Goal: Task Accomplishment & Management: Complete application form

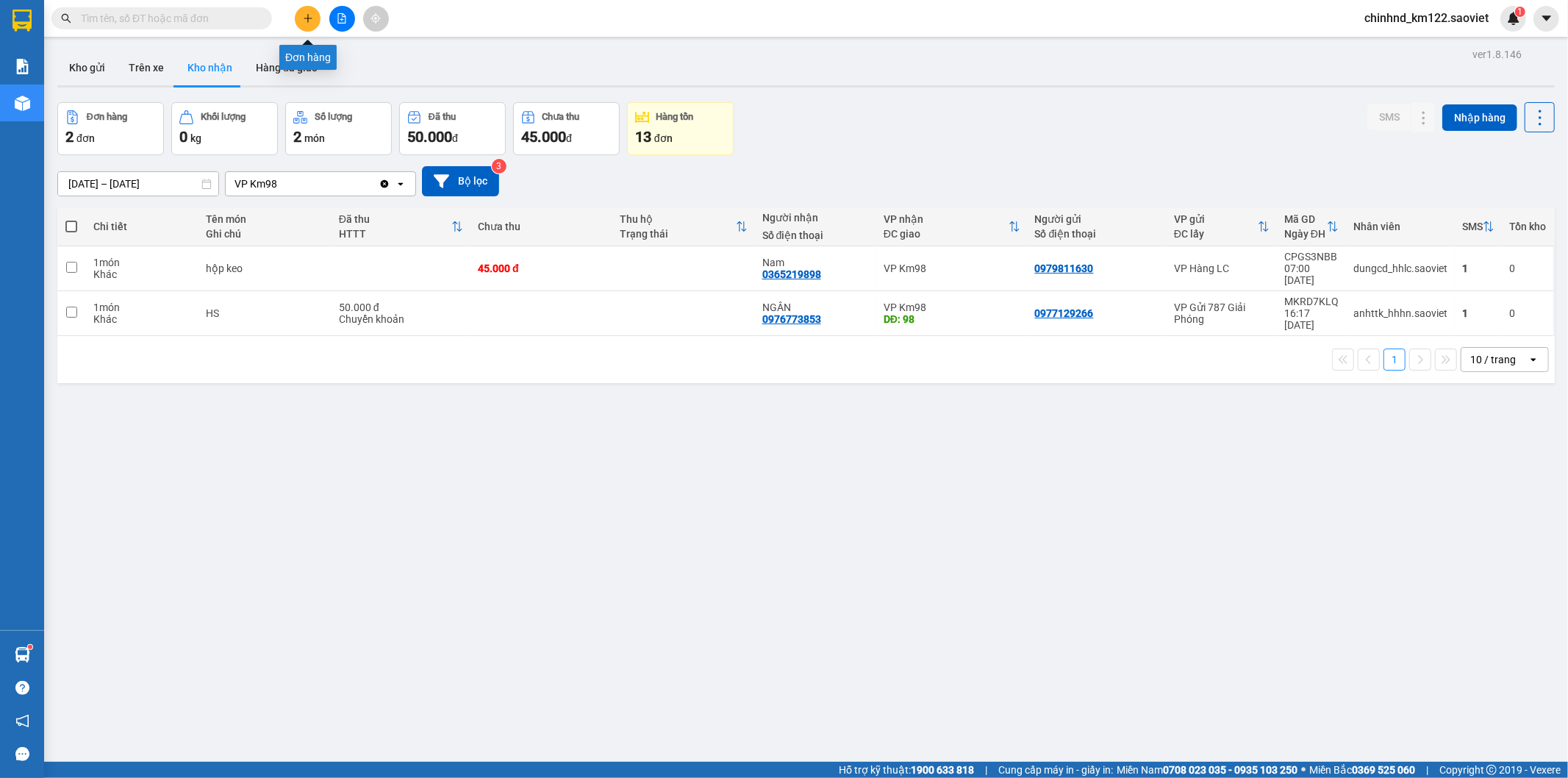
click at [303, 16] on icon "plus" at bounding box center [308, 18] width 10 height 10
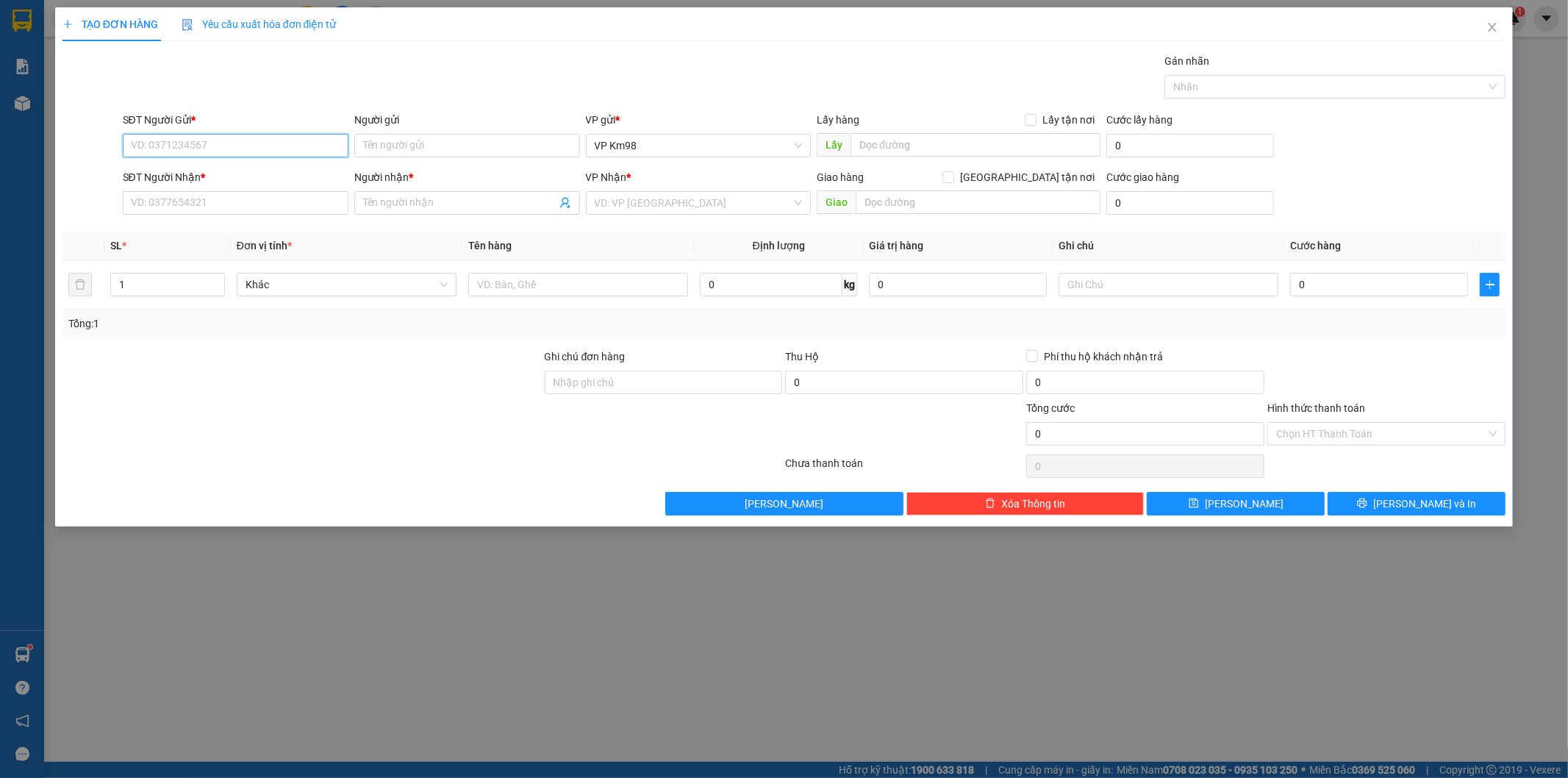
click at [164, 142] on input "SĐT Người Gửi *" at bounding box center [235, 145] width 226 height 23
type input "0353345805"
click at [258, 204] on input "SĐT Người Nhận *" at bounding box center [235, 203] width 226 height 23
type input "0396174597"
drag, startPoint x: 457, startPoint y: 186, endPoint x: 452, endPoint y: 195, distance: 10.3
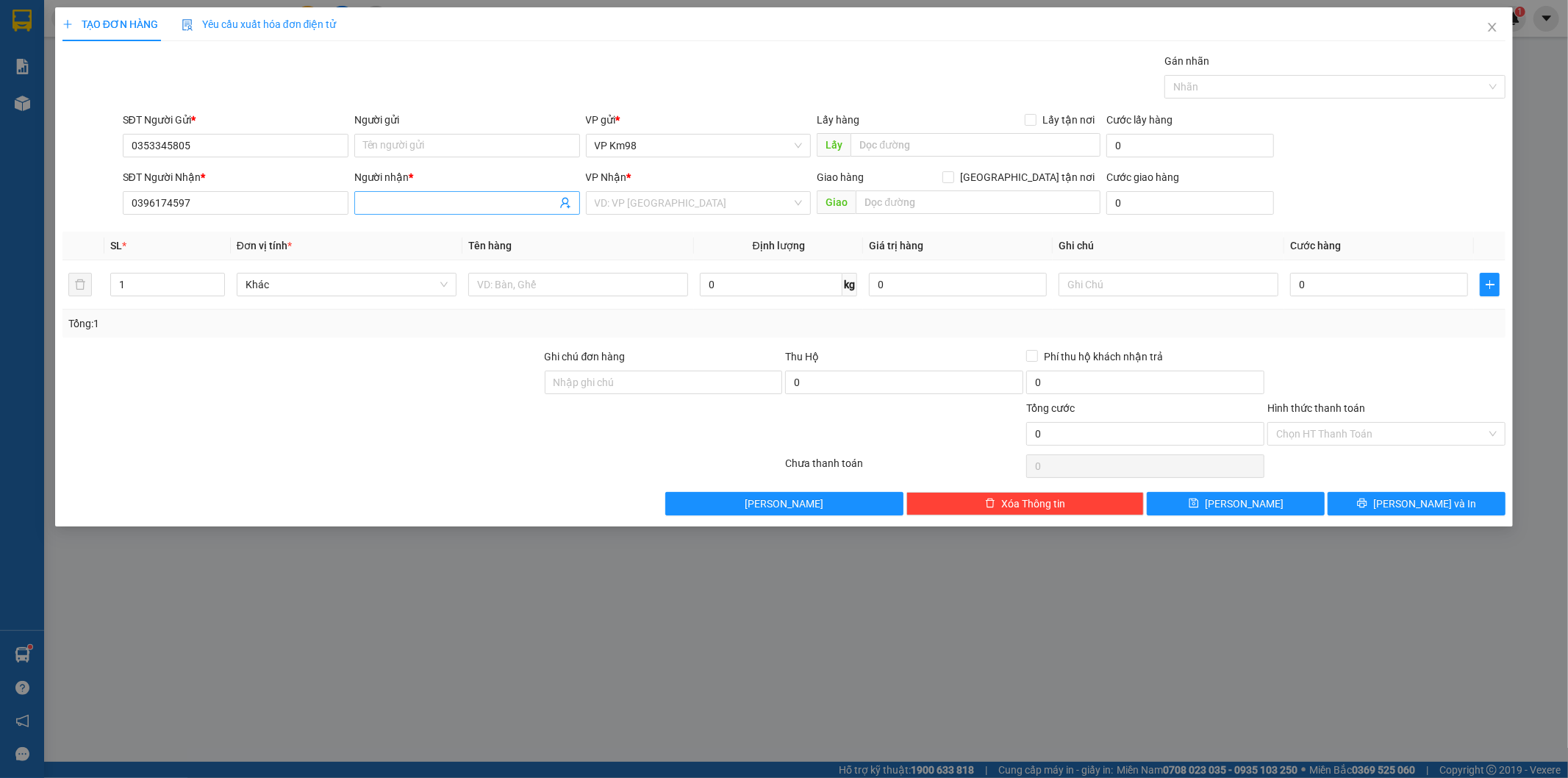
click at [457, 188] on div "Người nhận *" at bounding box center [467, 180] width 226 height 22
drag, startPoint x: 452, startPoint y: 195, endPoint x: 448, endPoint y: 223, distance: 28.3
click at [452, 196] on input "Người nhận *" at bounding box center [459, 203] width 193 height 16
click at [466, 206] on input "Người nhận *" at bounding box center [459, 203] width 193 height 16
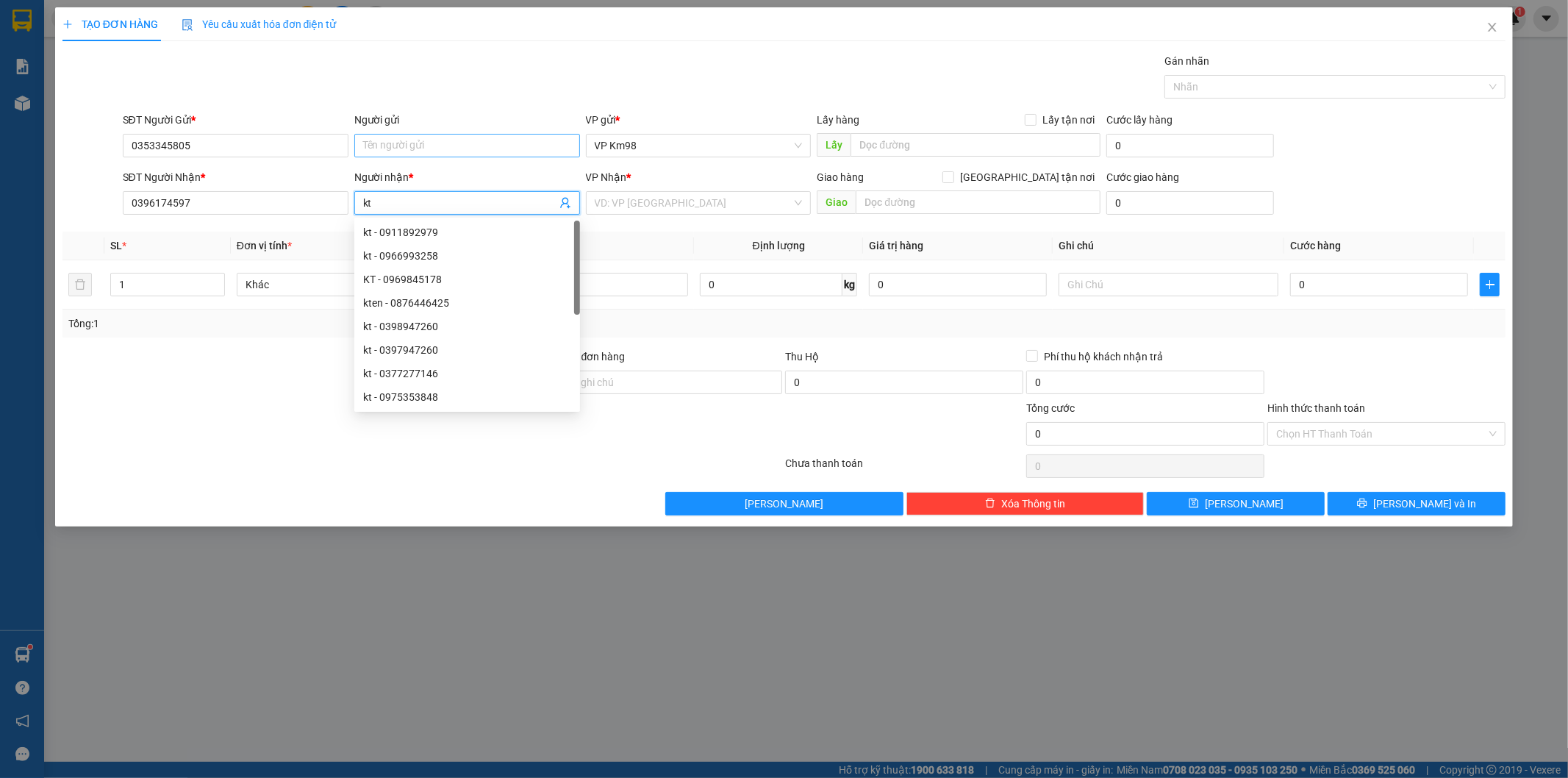
type input "kt"
drag, startPoint x: 447, startPoint y: 133, endPoint x: 445, endPoint y: 146, distance: 13.2
click at [446, 144] on input "Người gửi" at bounding box center [467, 145] width 226 height 23
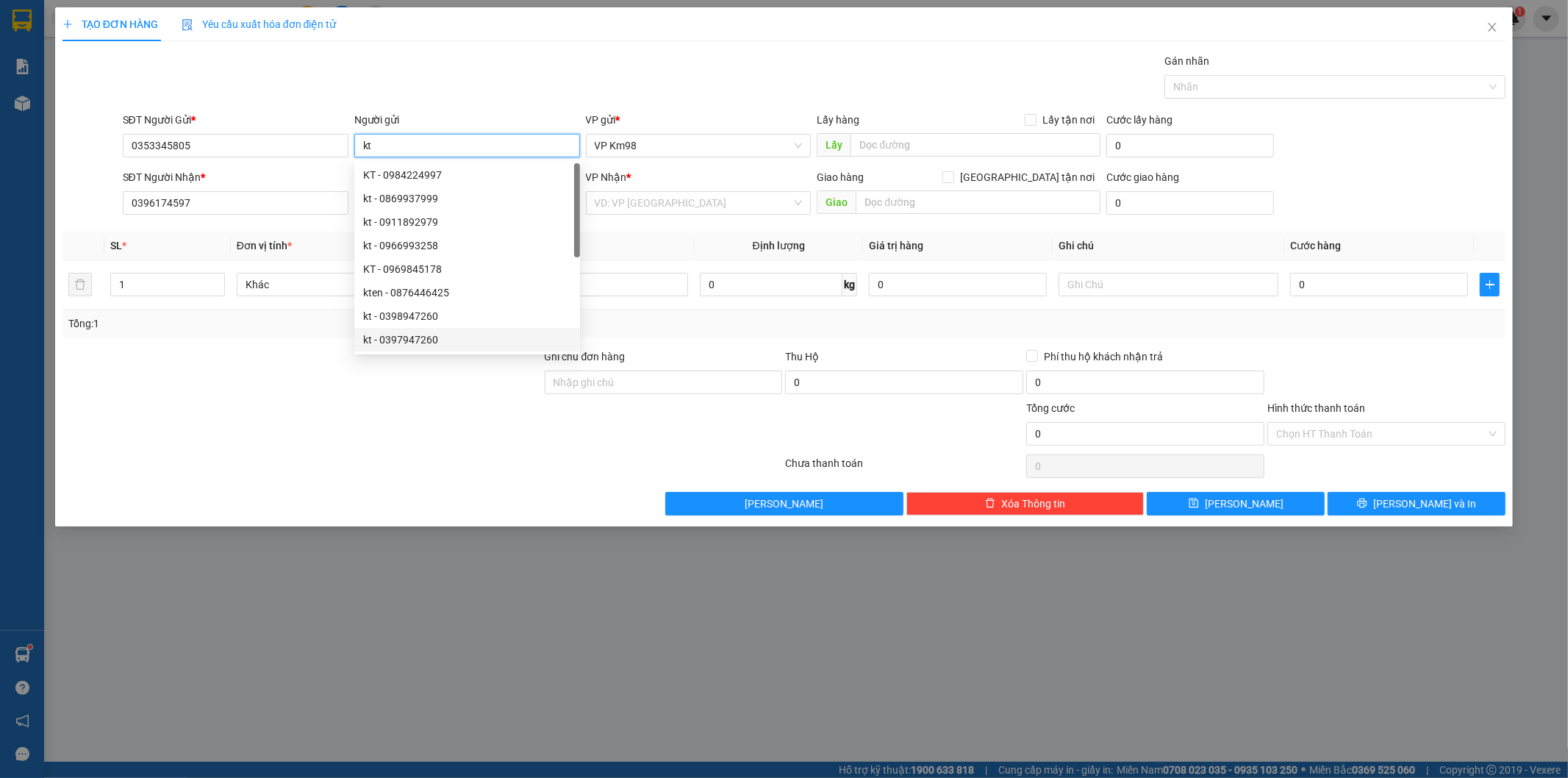
type input "kt"
drag, startPoint x: 339, startPoint y: 481, endPoint x: 360, endPoint y: 467, distance: 25.2
click at [339, 480] on div "Transit Pickup Surcharge Ids Transit Deliver Surcharge Ids Transit Deliver Surc…" at bounding box center [784, 284] width 1444 height 463
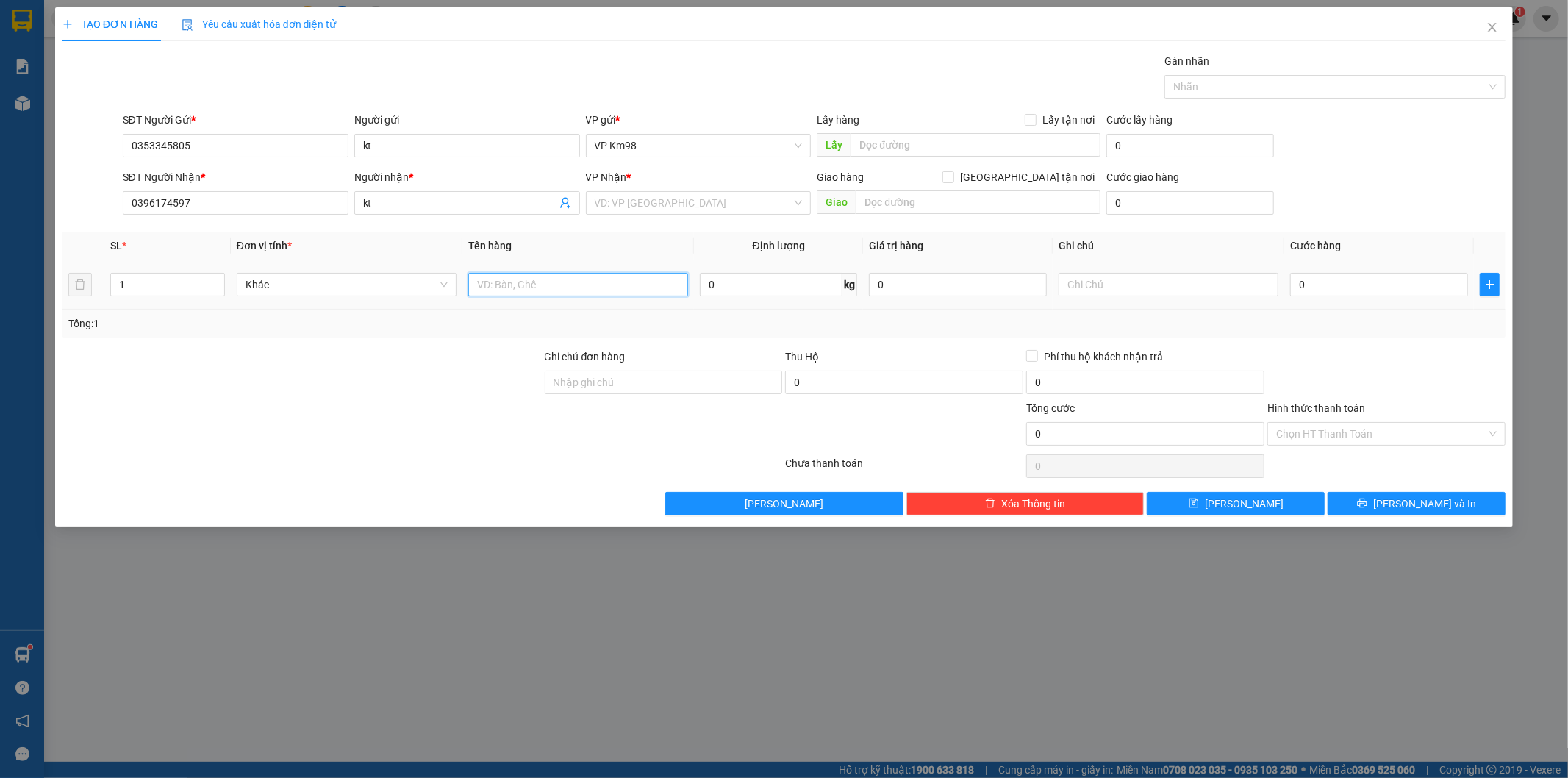
click at [584, 284] on input "text" at bounding box center [578, 284] width 220 height 23
type input "túi vàng"
click at [687, 198] on input "search" at bounding box center [693, 204] width 197 height 22
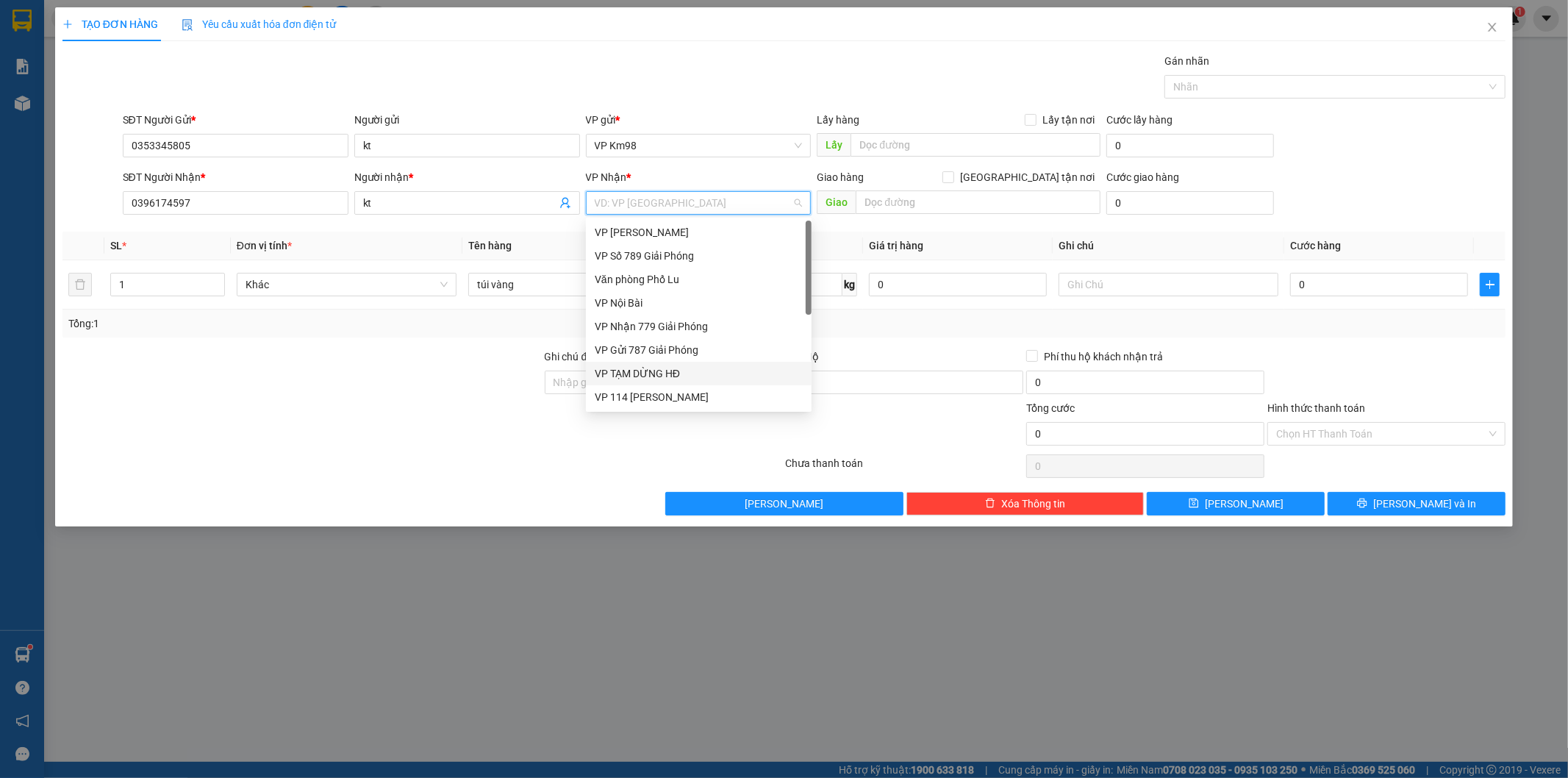
scroll to position [82, 0]
click at [628, 342] on div "VP Sapa" at bounding box center [698, 339] width 208 height 16
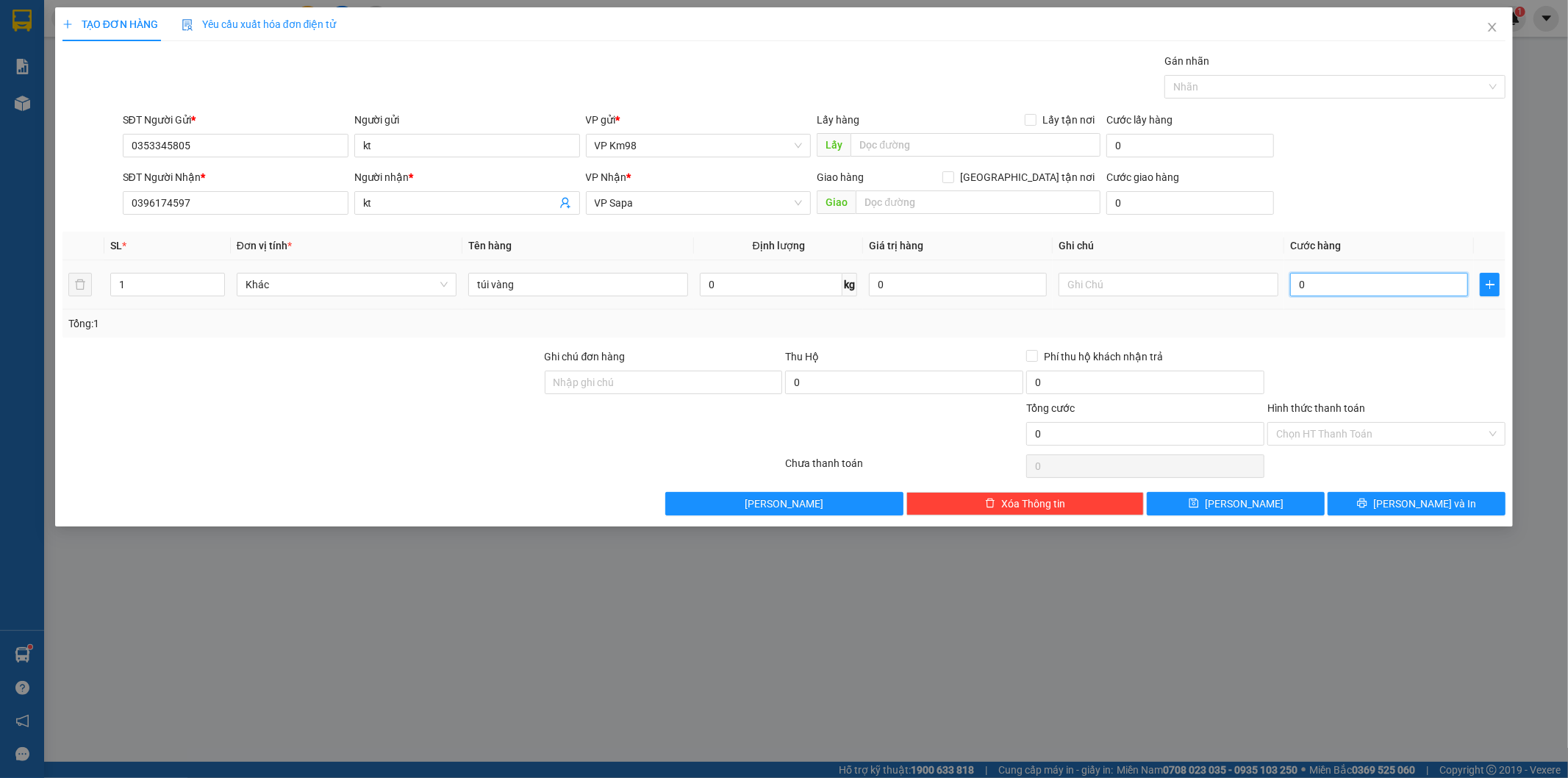
click at [1403, 292] on input "0" at bounding box center [1379, 284] width 178 height 23
type input "6"
type input "60"
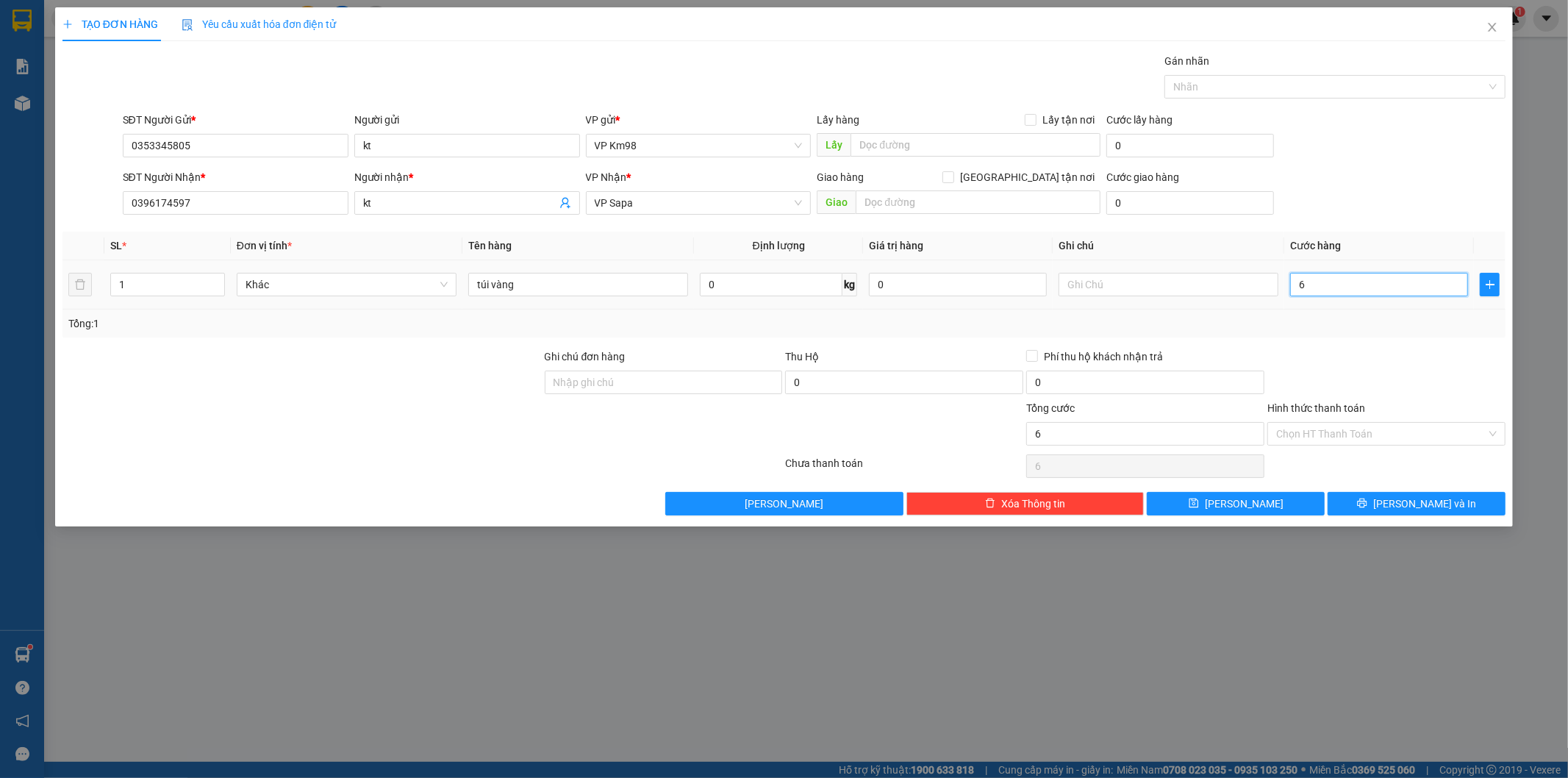
type input "60"
type input "600"
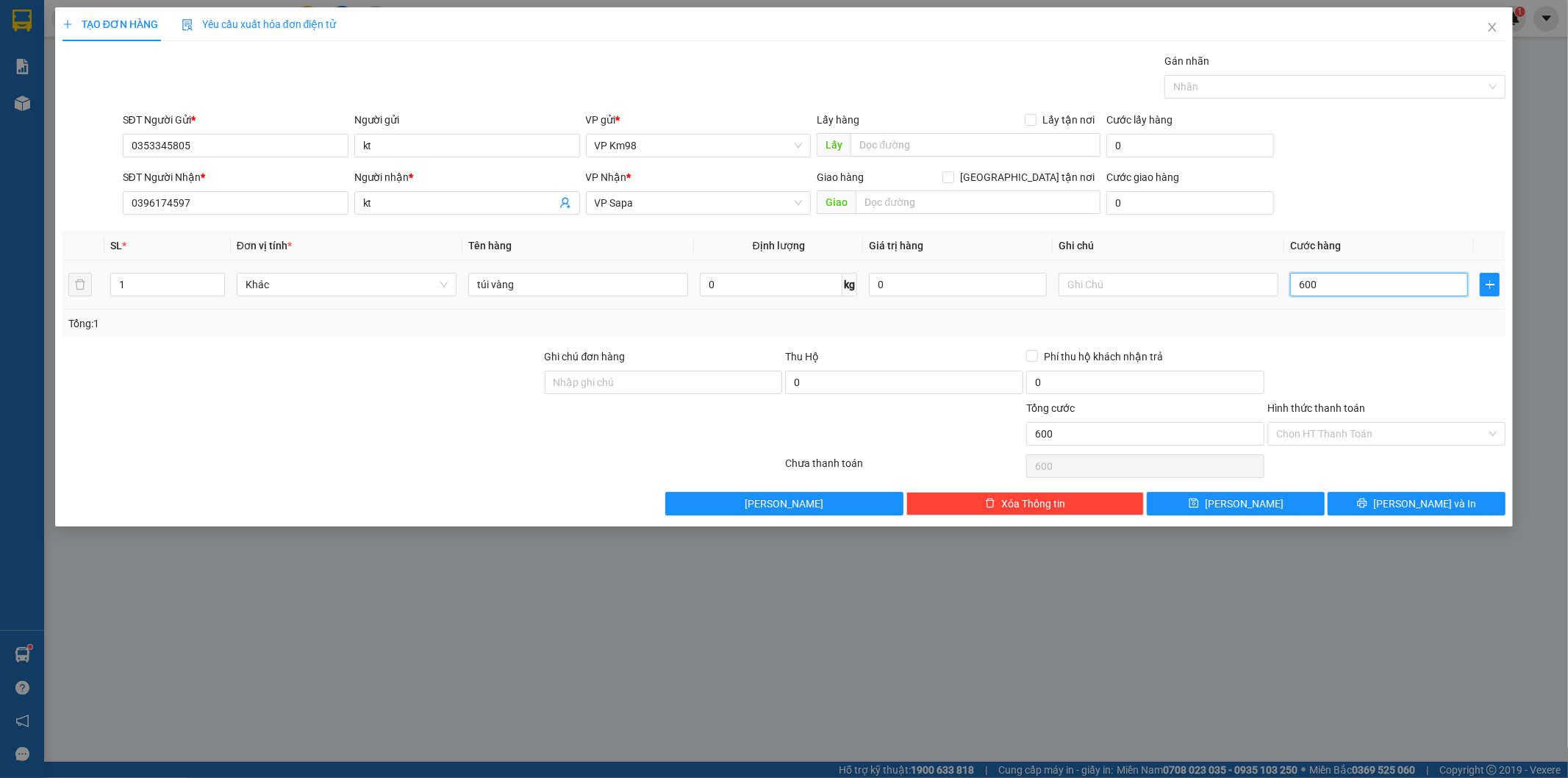
type input "6.000"
type input "60.000"
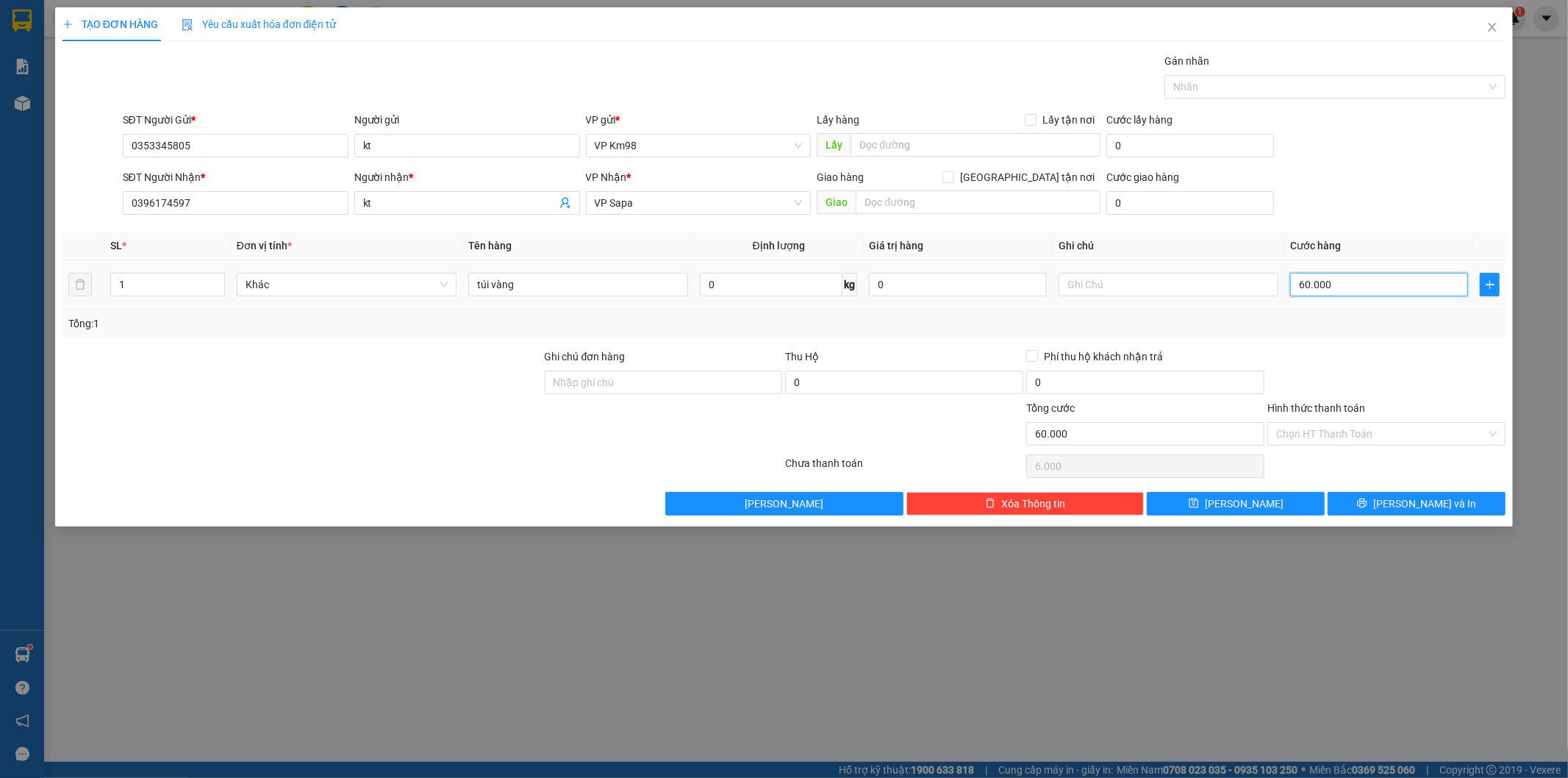
type input "60.000"
click at [1409, 511] on span "[PERSON_NAME] và In" at bounding box center [1424, 504] width 103 height 16
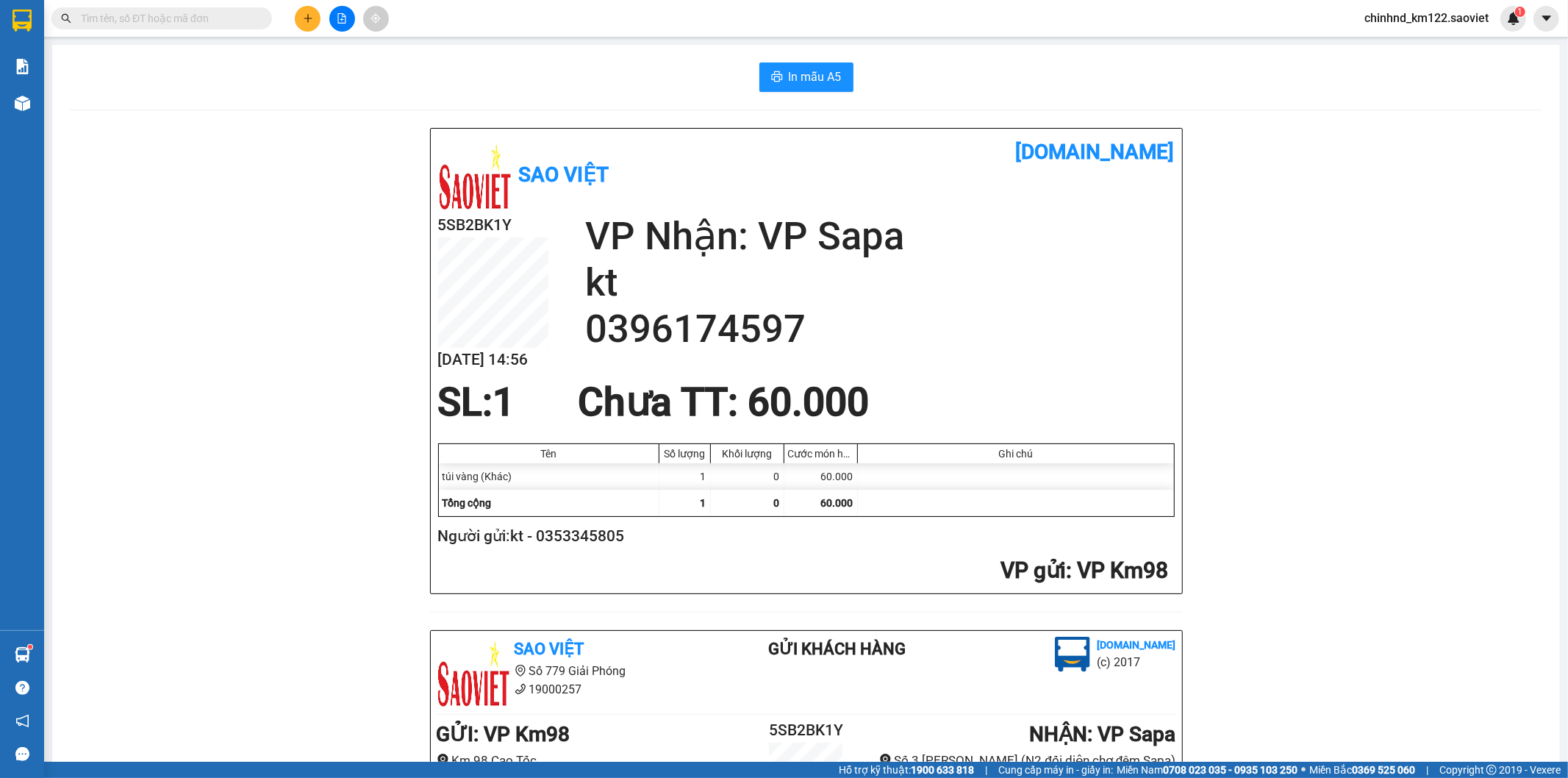
click at [297, 192] on div "Sao Việt [DOMAIN_NAME] 5SB2BK1Y [DATE] 14:56 VP Nhận: VP Sapa kt 0396174597 SL:…" at bounding box center [806, 646] width 1473 height 1037
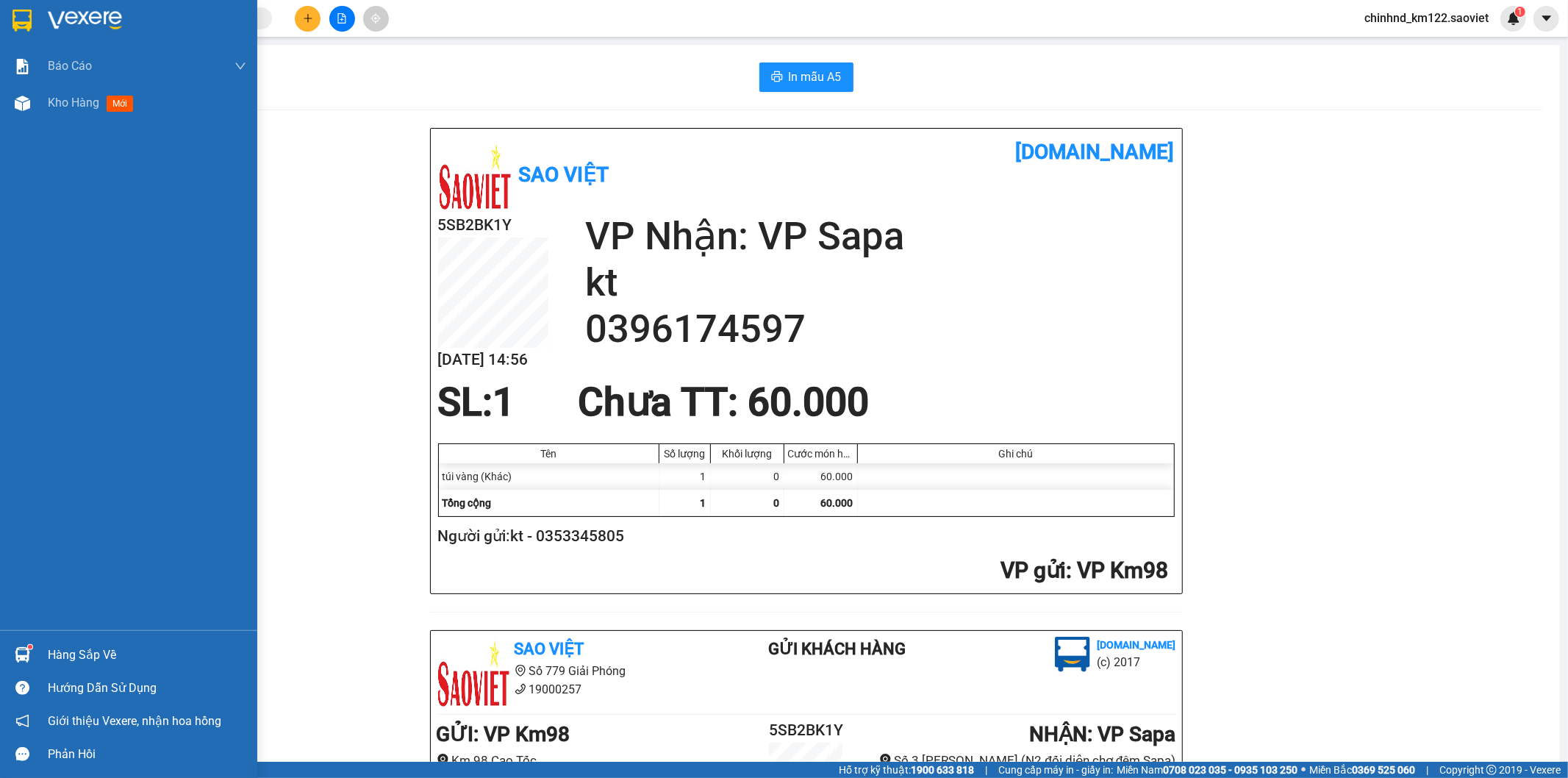
drag, startPoint x: 84, startPoint y: 102, endPoint x: 102, endPoint y: 13, distance: 90.8
click at [93, 97] on span "Kho hàng" at bounding box center [73, 103] width 52 height 14
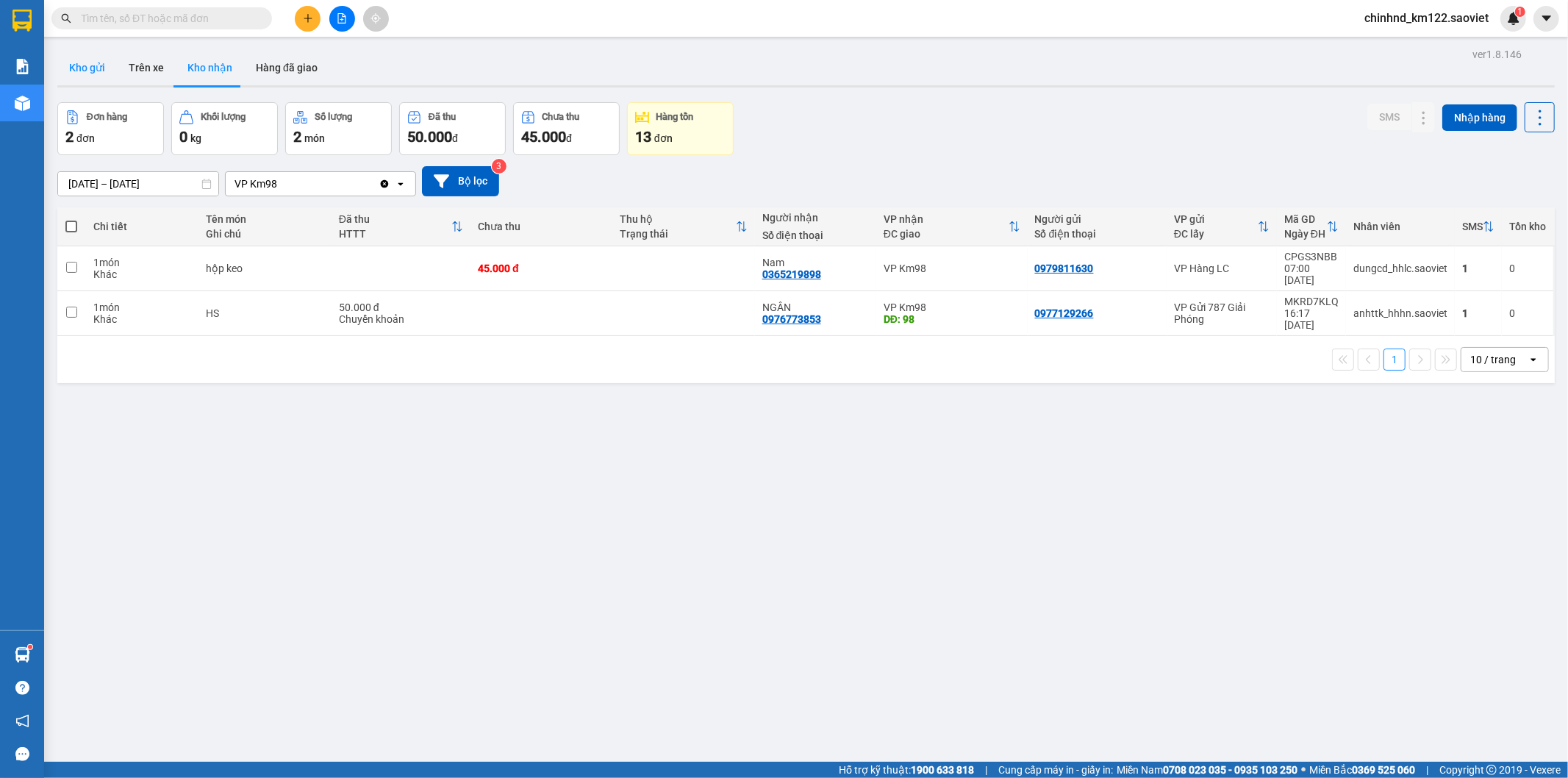
click at [72, 65] on button "Kho gửi" at bounding box center [87, 67] width 59 height 35
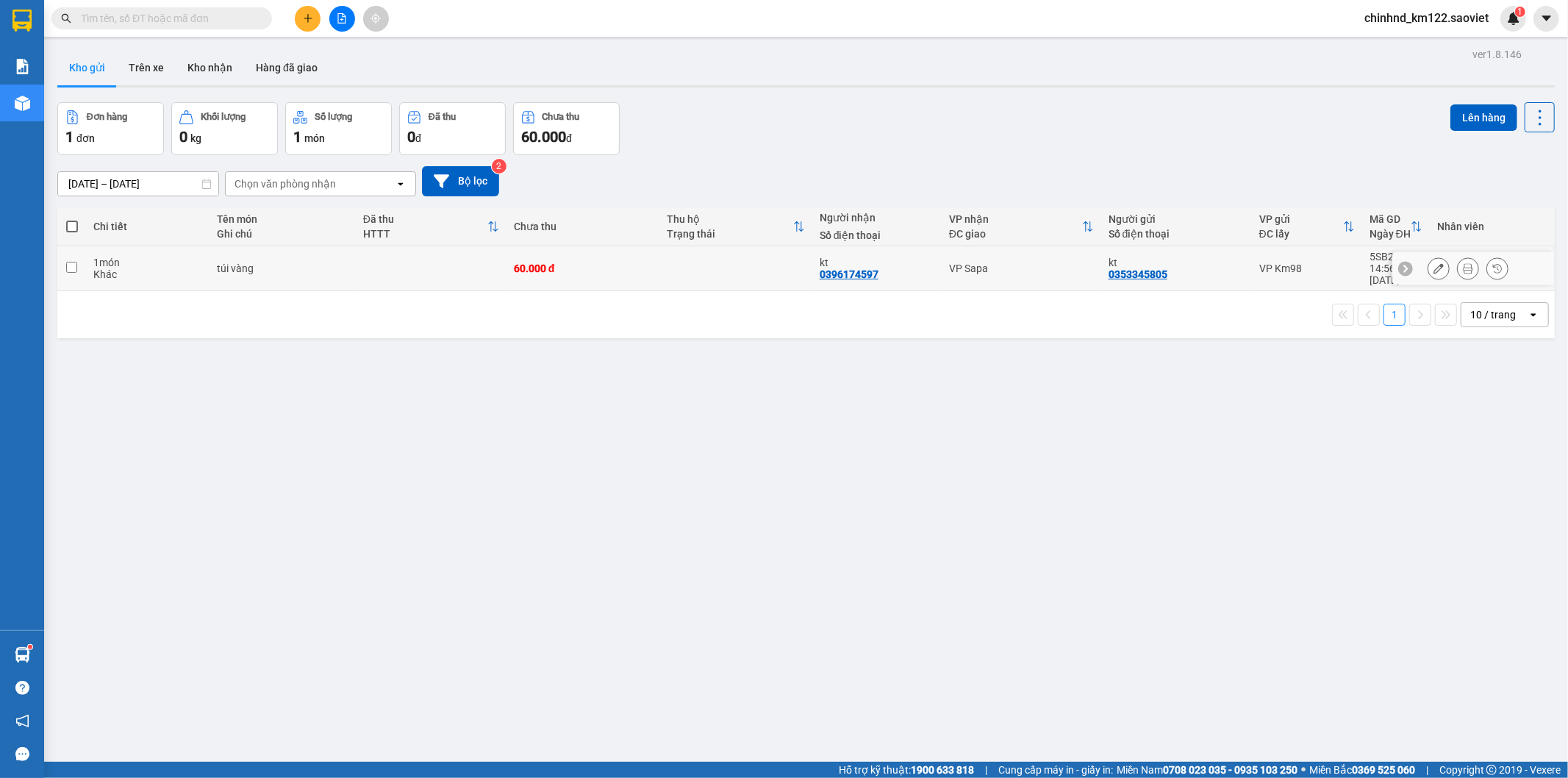
drag, startPoint x: 434, startPoint y: 254, endPoint x: 653, endPoint y: 225, distance: 220.9
click at [435, 254] on td at bounding box center [431, 269] width 151 height 45
checkbox input "true"
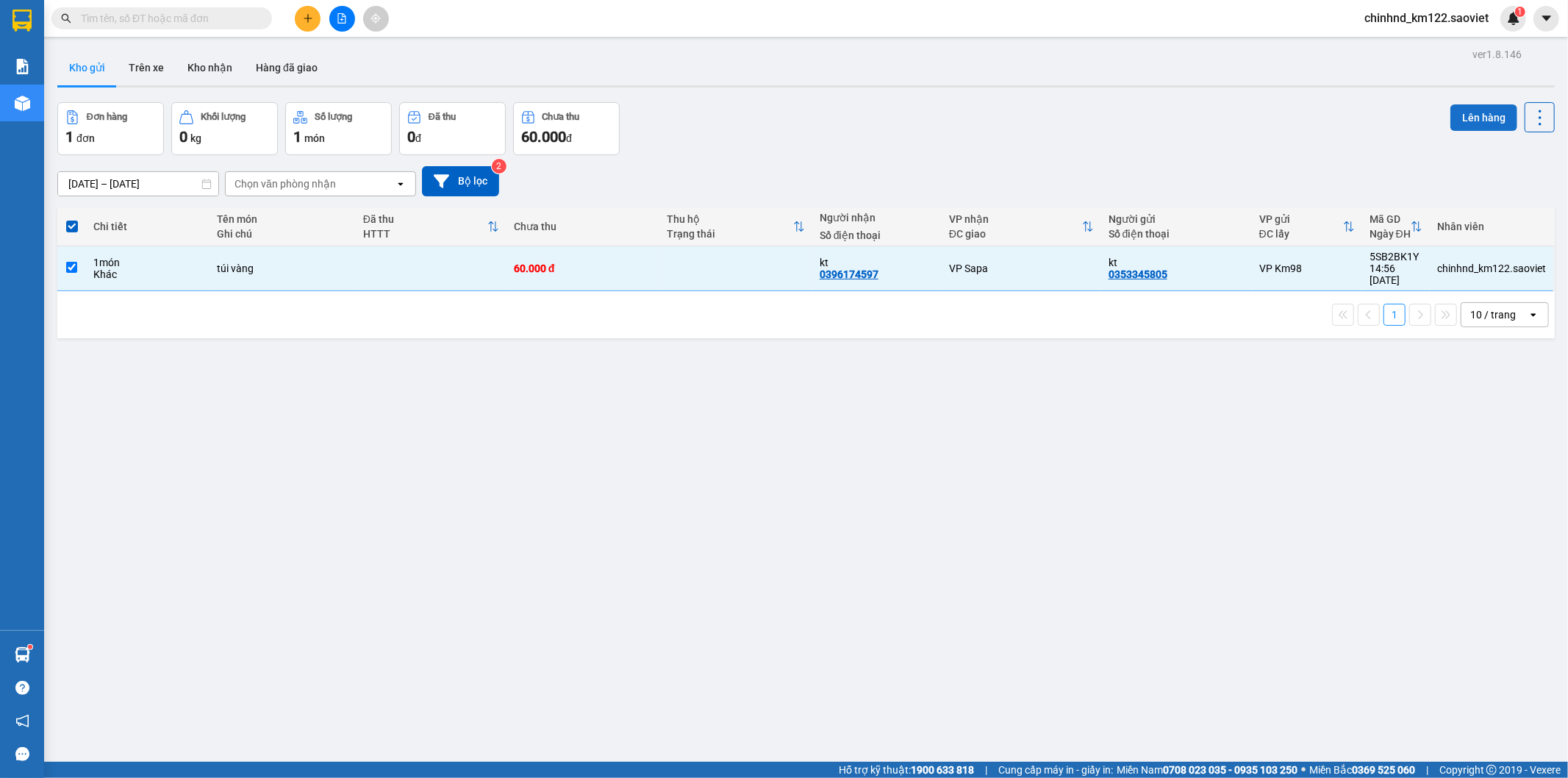
click at [1471, 111] on button "Lên hàng" at bounding box center [1484, 117] width 67 height 27
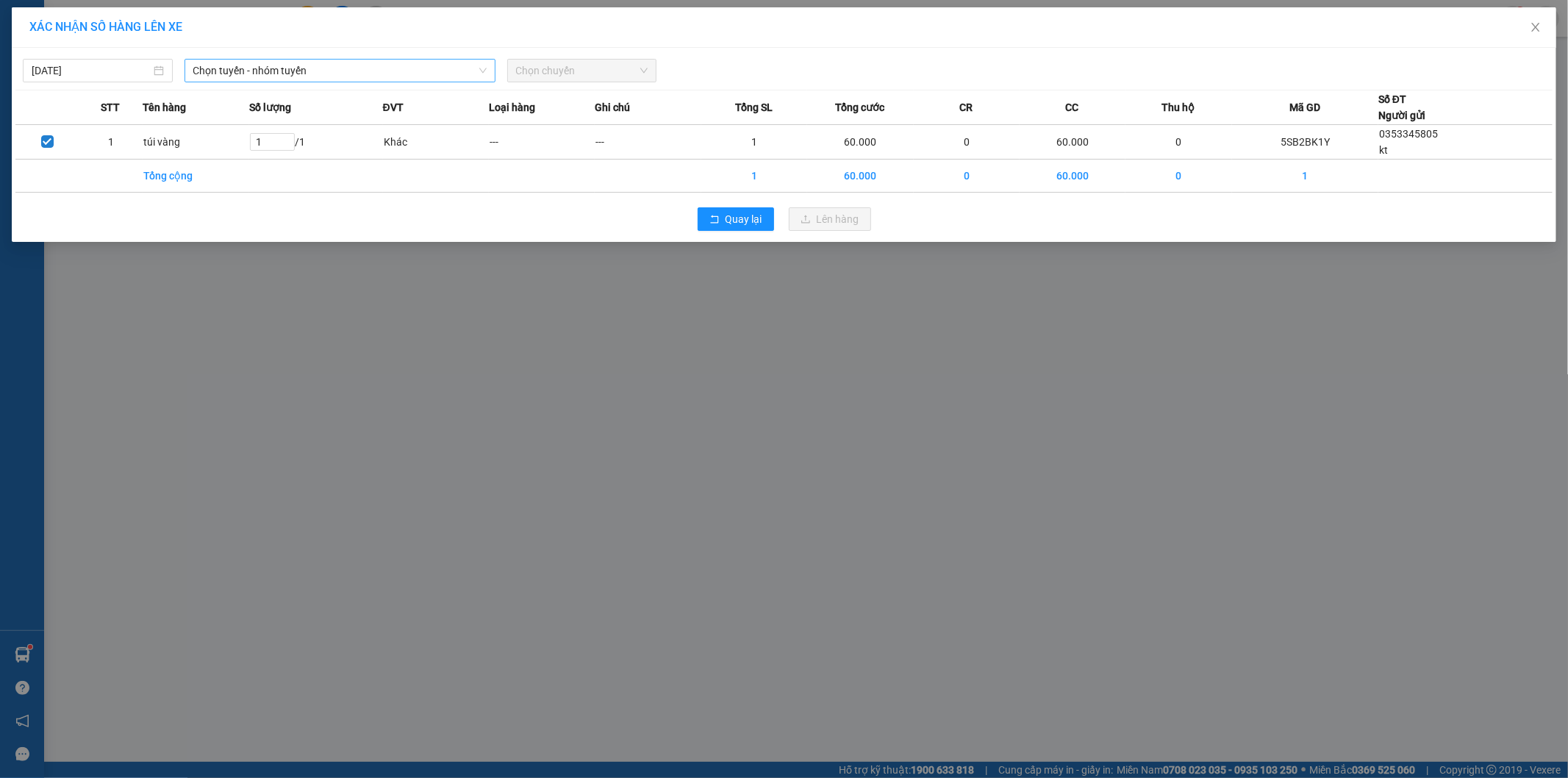
click at [227, 69] on span "Chọn tuyến - nhóm tuyến" at bounding box center [340, 71] width 293 height 22
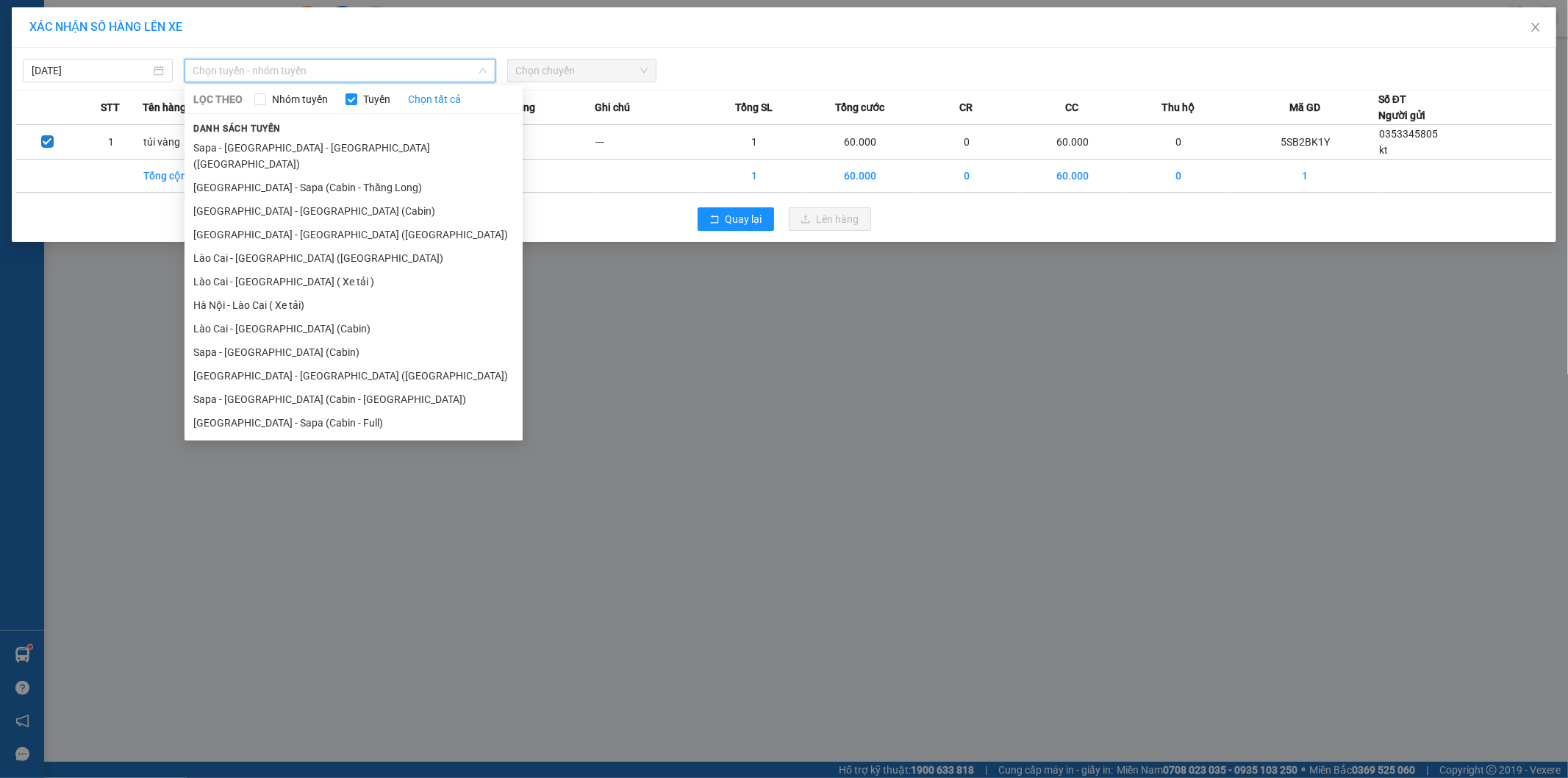
drag, startPoint x: 227, startPoint y: 409, endPoint x: 358, endPoint y: 298, distance: 171.7
click at [228, 411] on li "[GEOGRAPHIC_DATA] - Sapa (Cabin - Full)" at bounding box center [353, 423] width 338 height 23
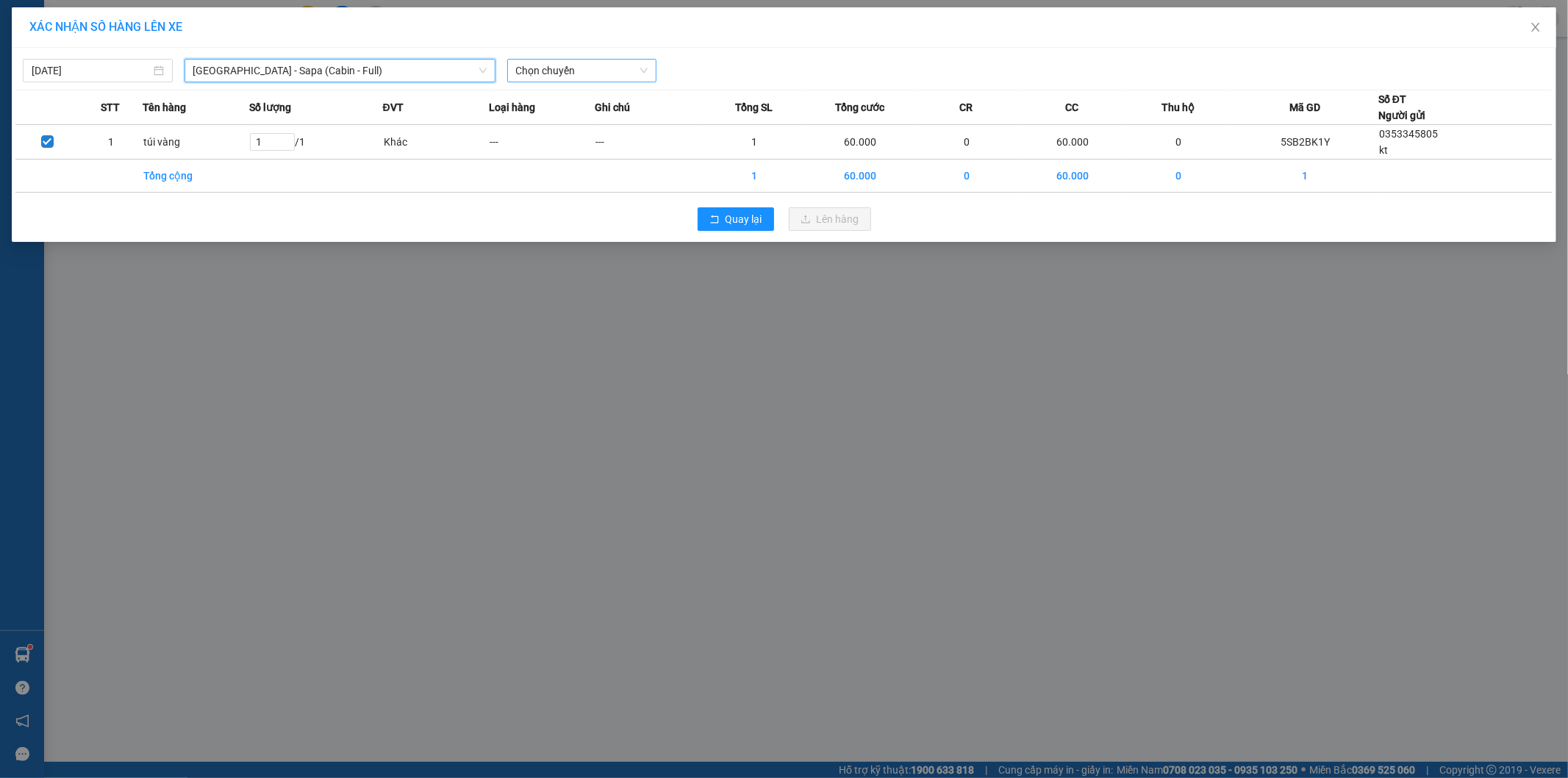
click at [597, 79] on span "Chọn chuyến" at bounding box center [583, 71] width 133 height 22
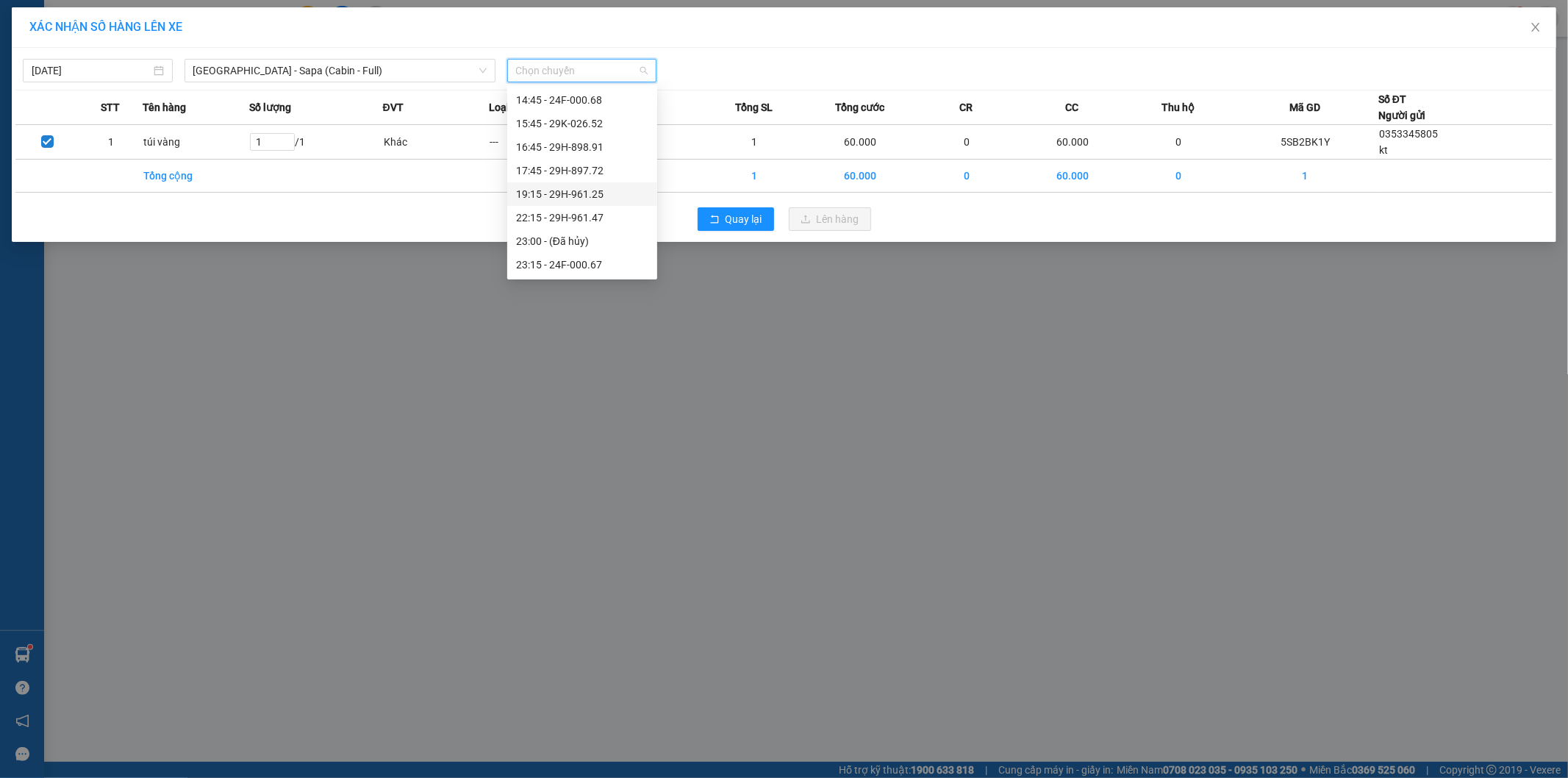
scroll to position [130, 0]
click at [582, 142] on div "12:45 - 29H-961.89" at bounding box center [583, 134] width 150 height 23
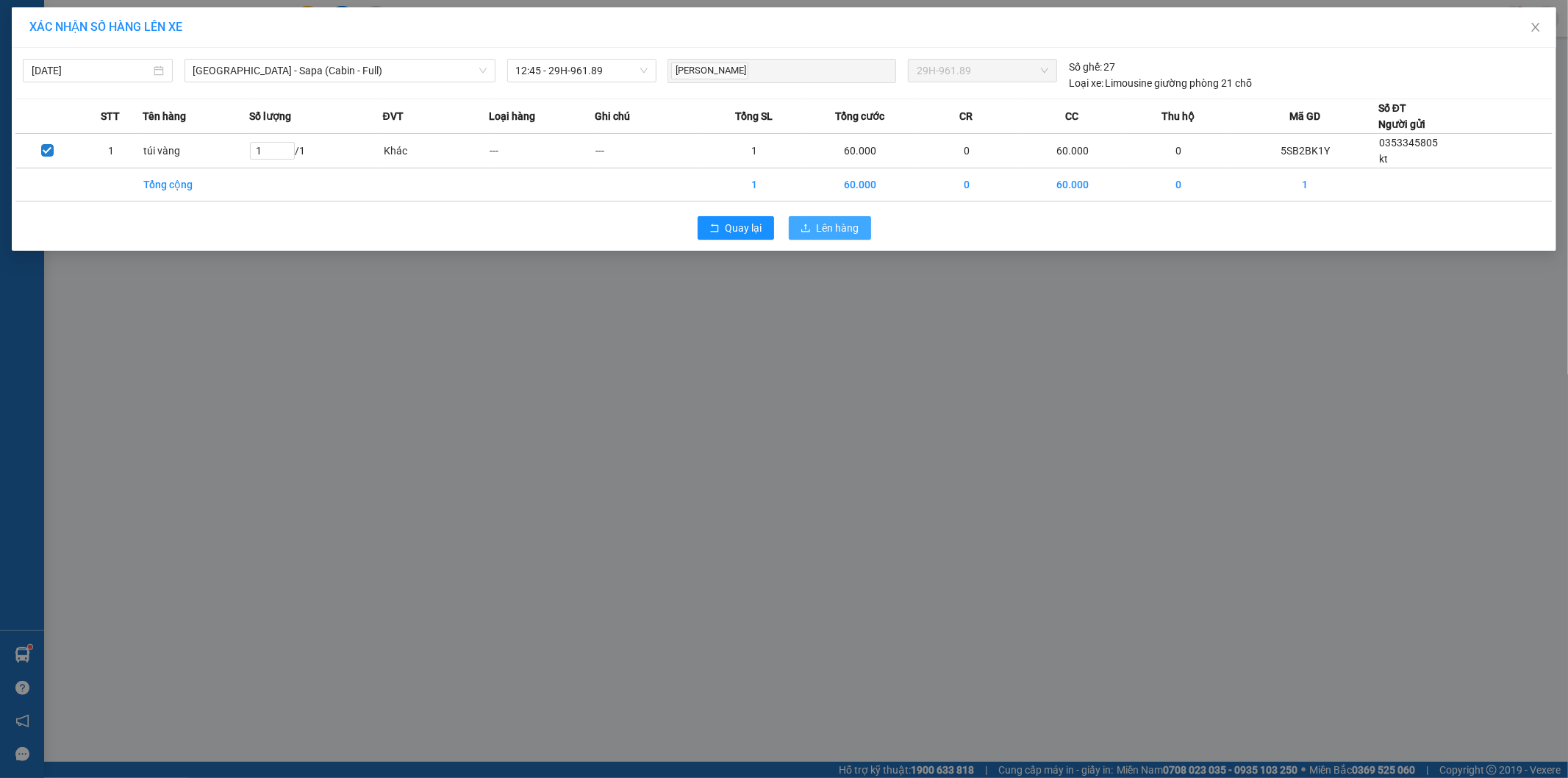
click at [856, 217] on button "Lên hàng" at bounding box center [830, 228] width 83 height 23
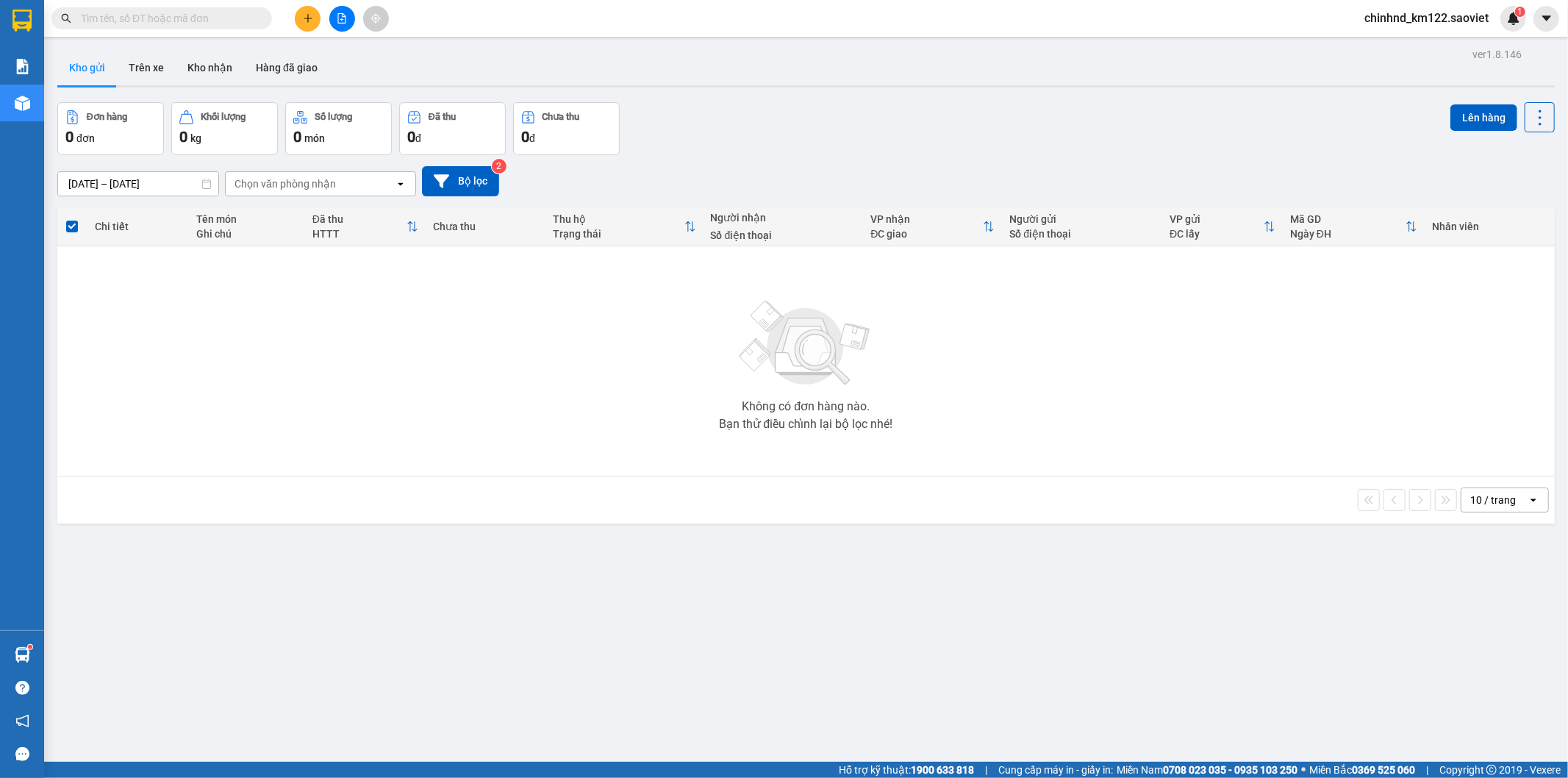
click at [128, 15] on input "text" at bounding box center [167, 18] width 173 height 16
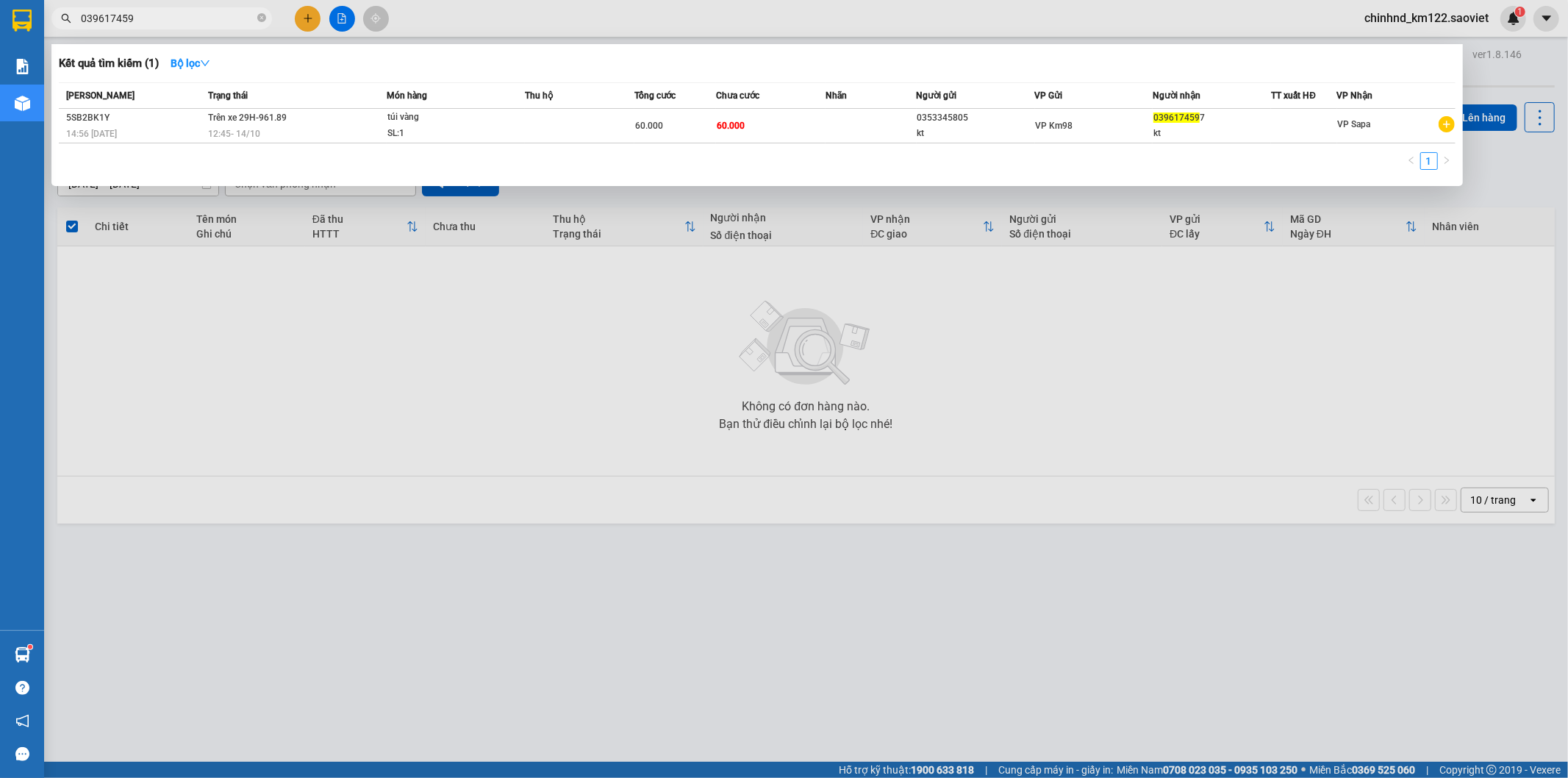
type input "0396174597"
click at [262, 17] on icon "close-circle" at bounding box center [262, 17] width 9 height 9
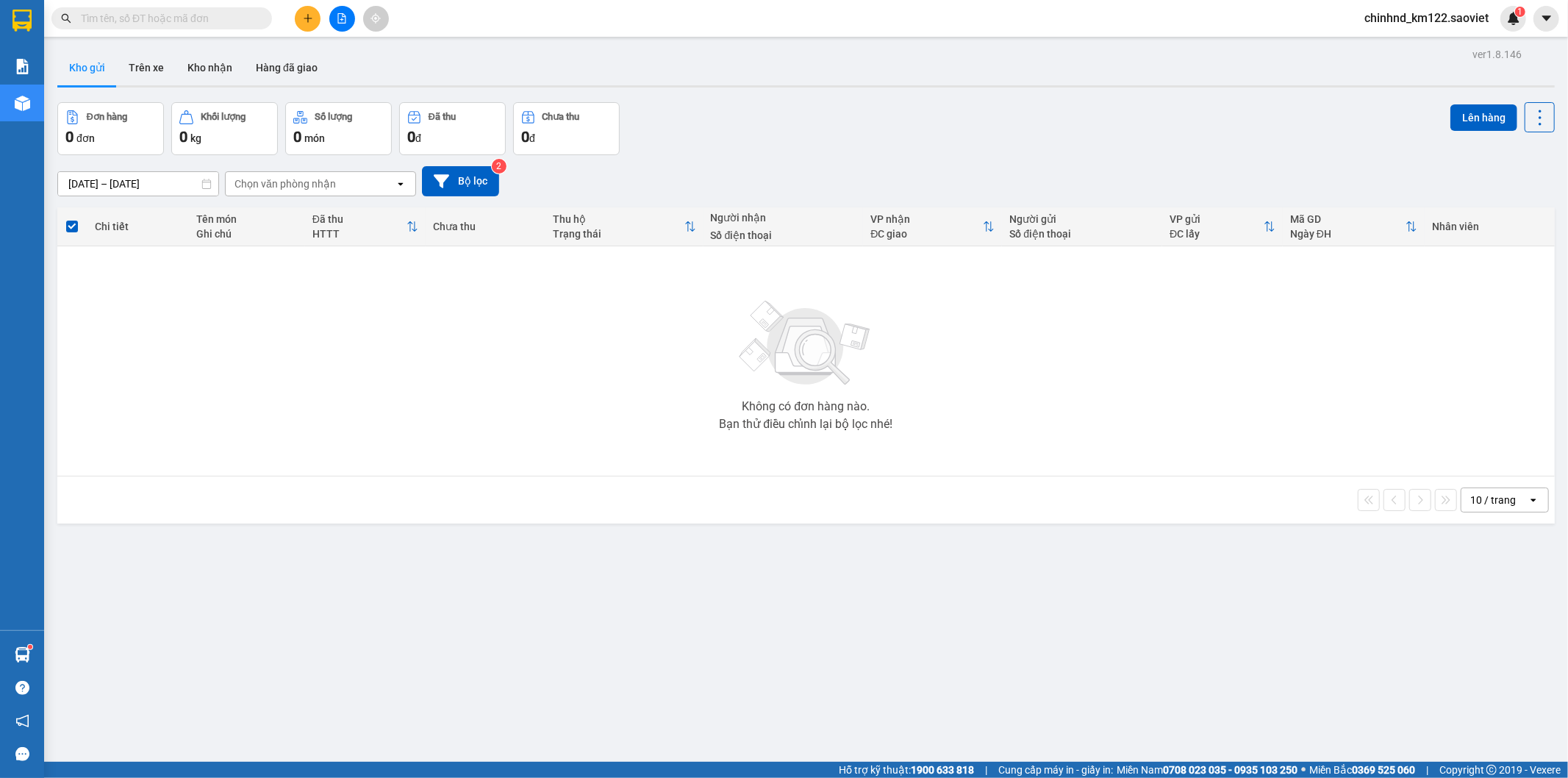
click at [192, 6] on div "Kết quả tìm kiếm ( 1 ) Bộ lọc Mã ĐH Trạng thái Món hàng Thu hộ Tổng cước Chưa c…" at bounding box center [143, 19] width 287 height 26
click at [162, 28] on span at bounding box center [162, 19] width 221 height 22
click at [209, 24] on input "text" at bounding box center [167, 18] width 173 height 16
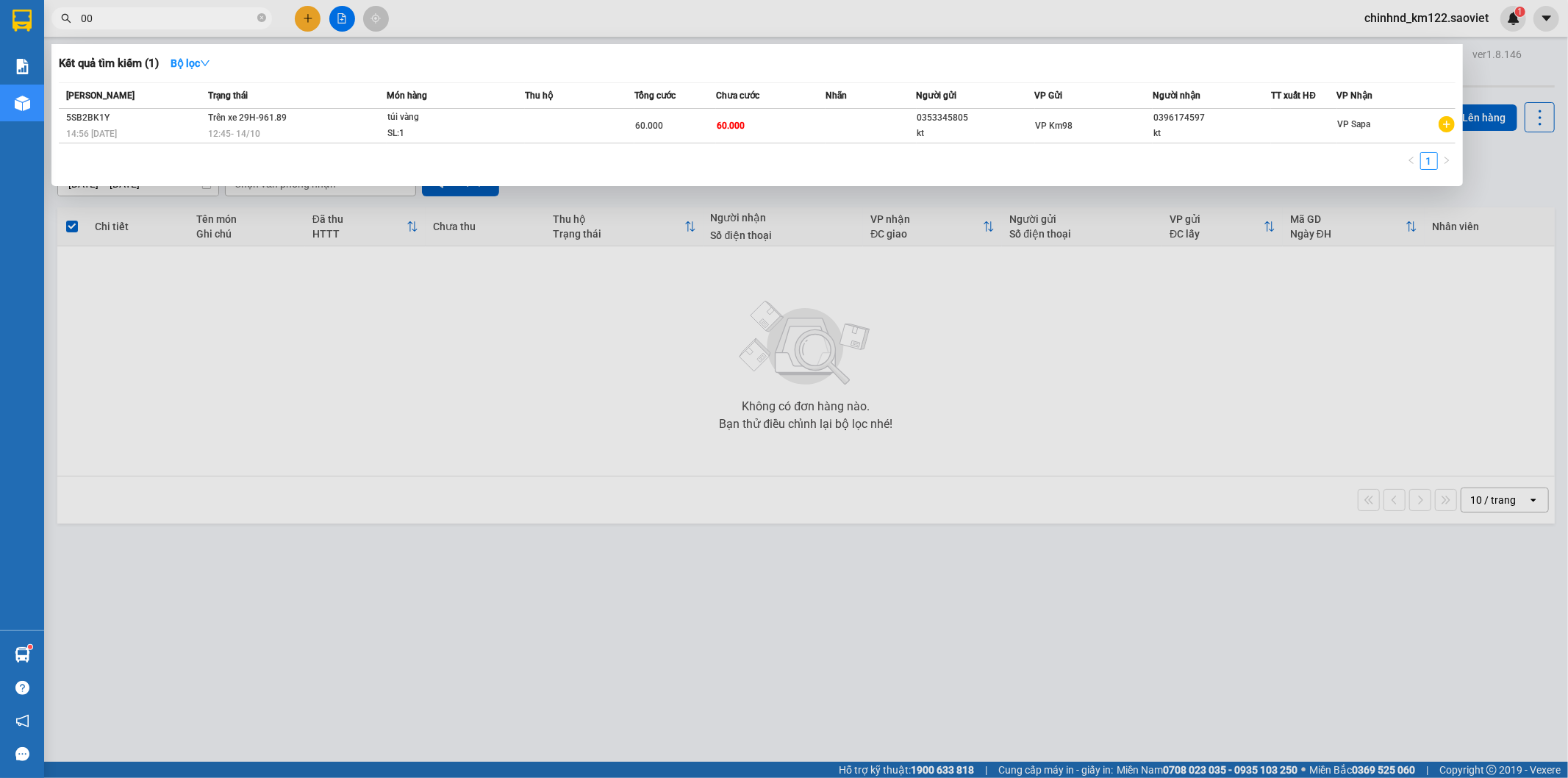
type input "0"
type input "0353345805"
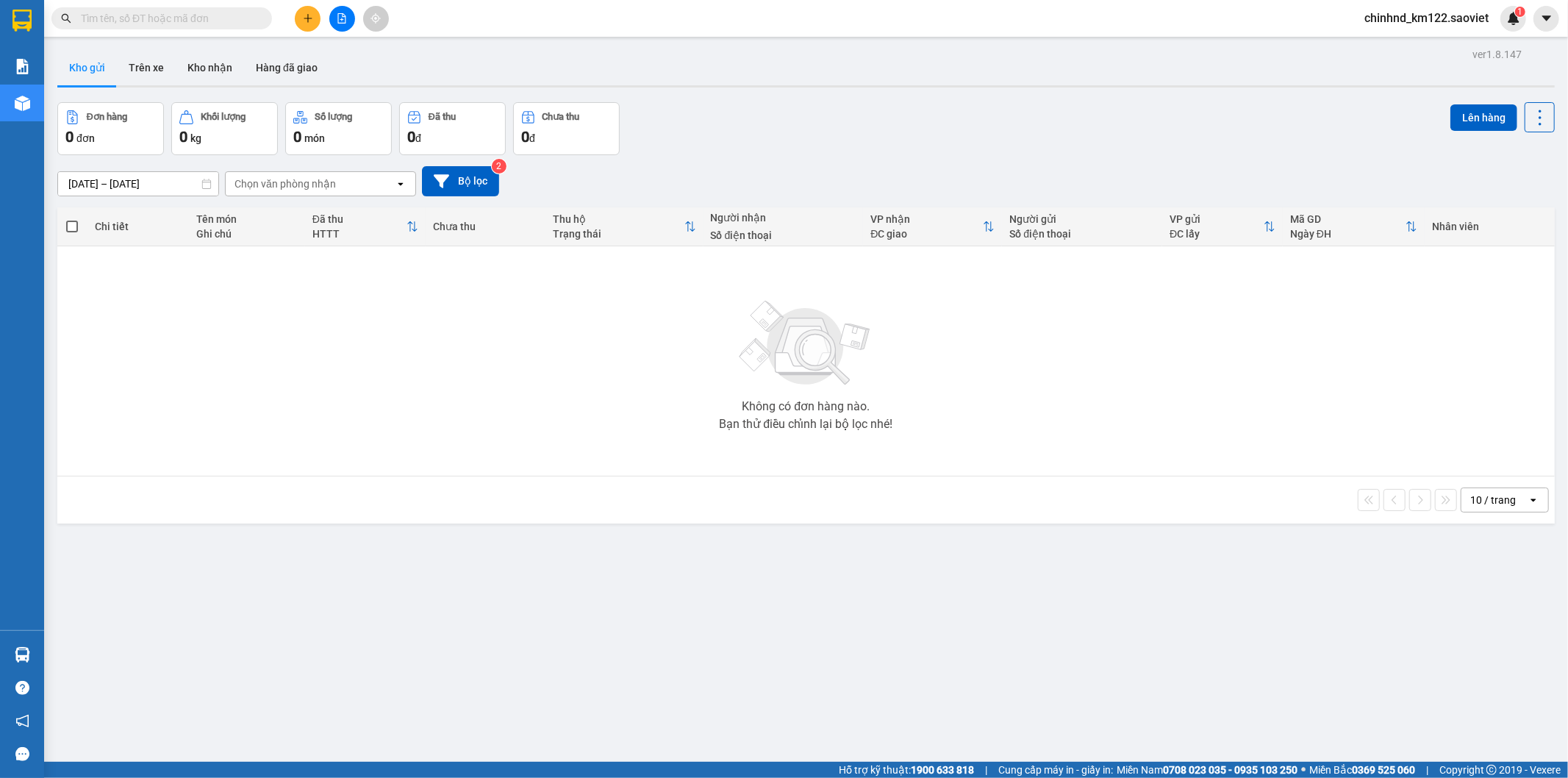
click at [203, 16] on input "text" at bounding box center [167, 18] width 173 height 16
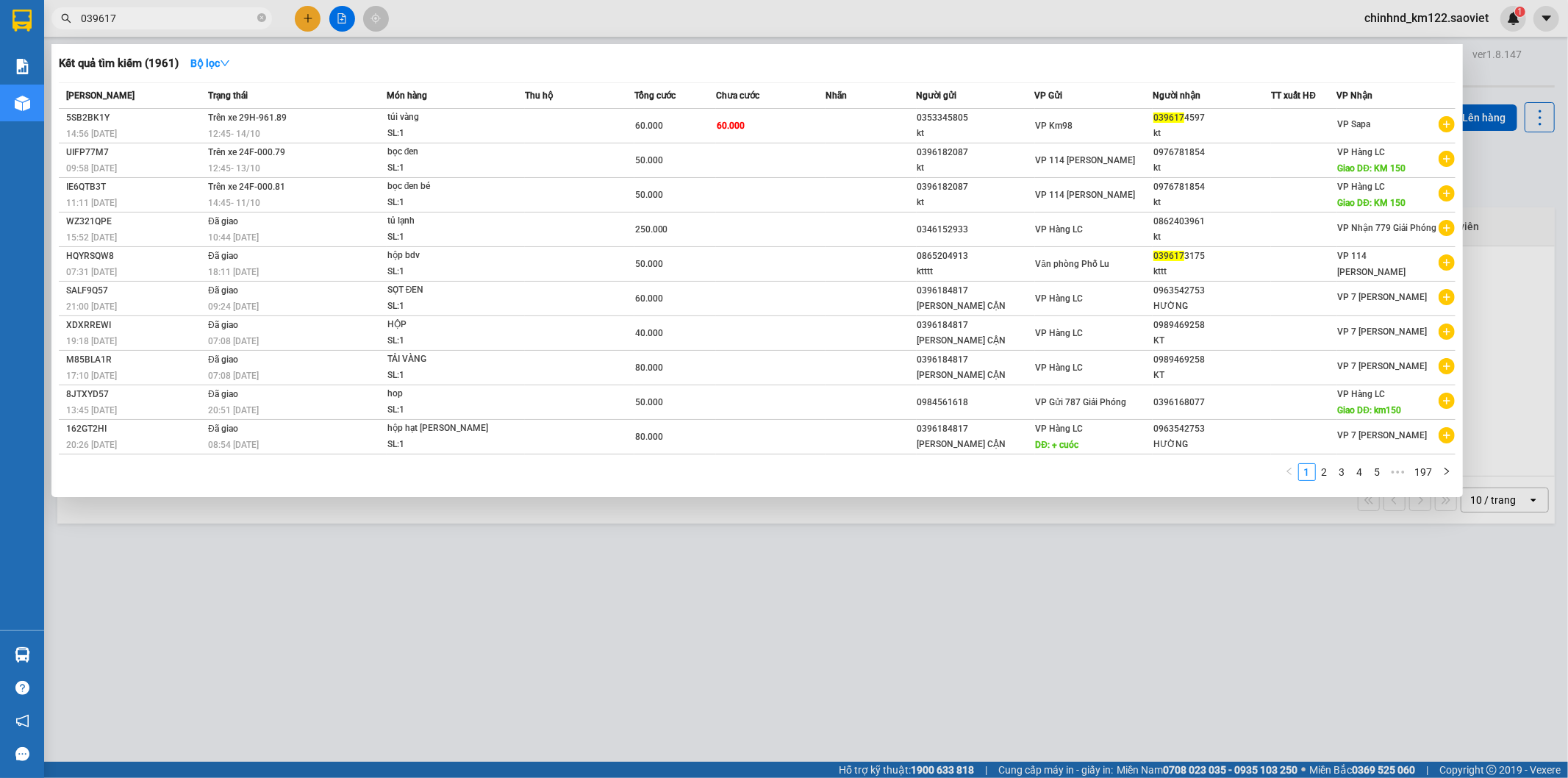
type input "0396174"
